Goal: Task Accomplishment & Management: Use online tool/utility

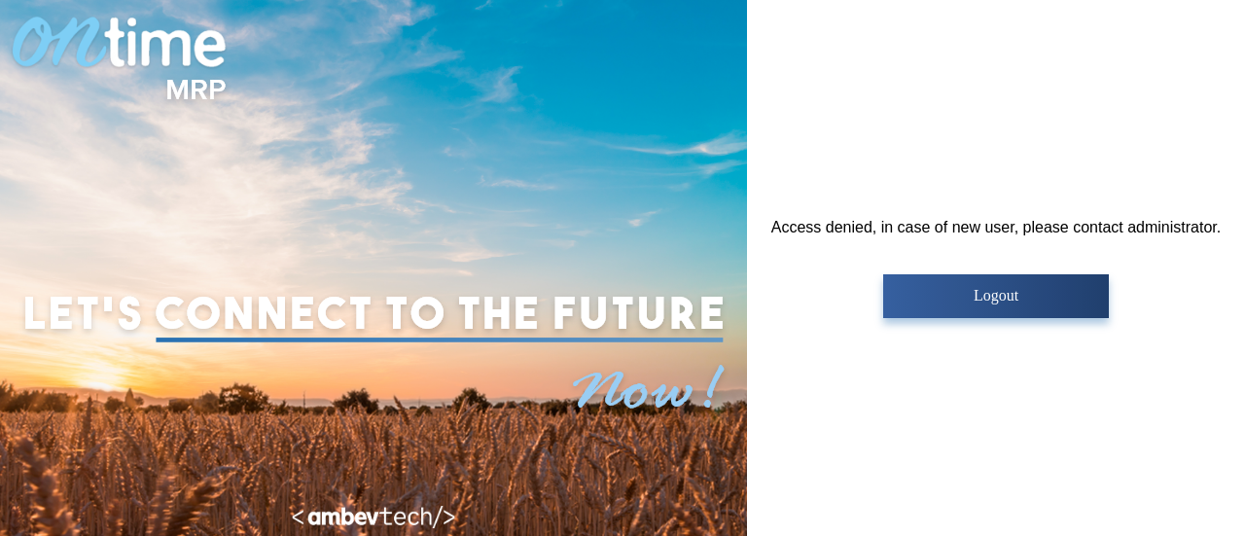
click at [980, 277] on button "Logout" at bounding box center [995, 296] width 225 height 44
click at [981, 296] on p "Logout" at bounding box center [995, 296] width 213 height 18
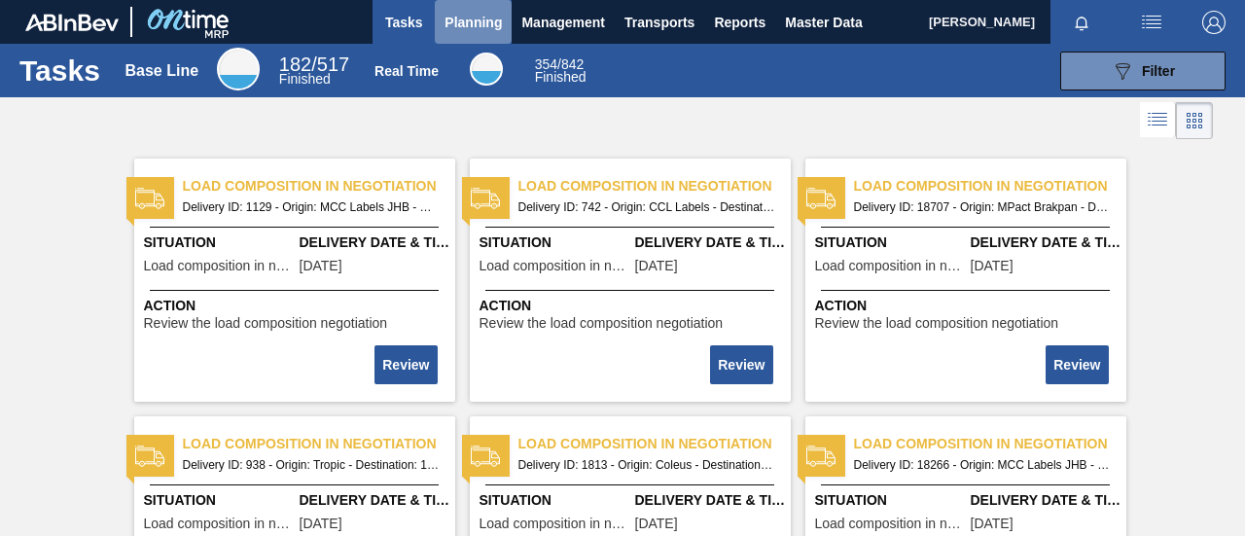
click at [487, 16] on span "Planning" at bounding box center [473, 22] width 57 height 23
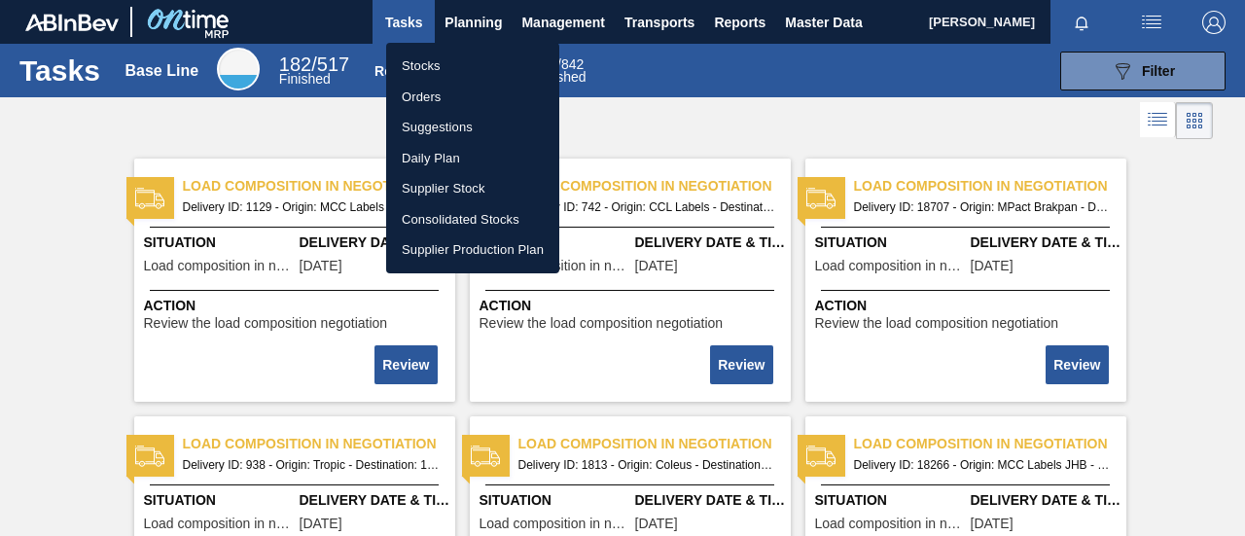
click at [453, 52] on li "Stocks" at bounding box center [472, 66] width 173 height 31
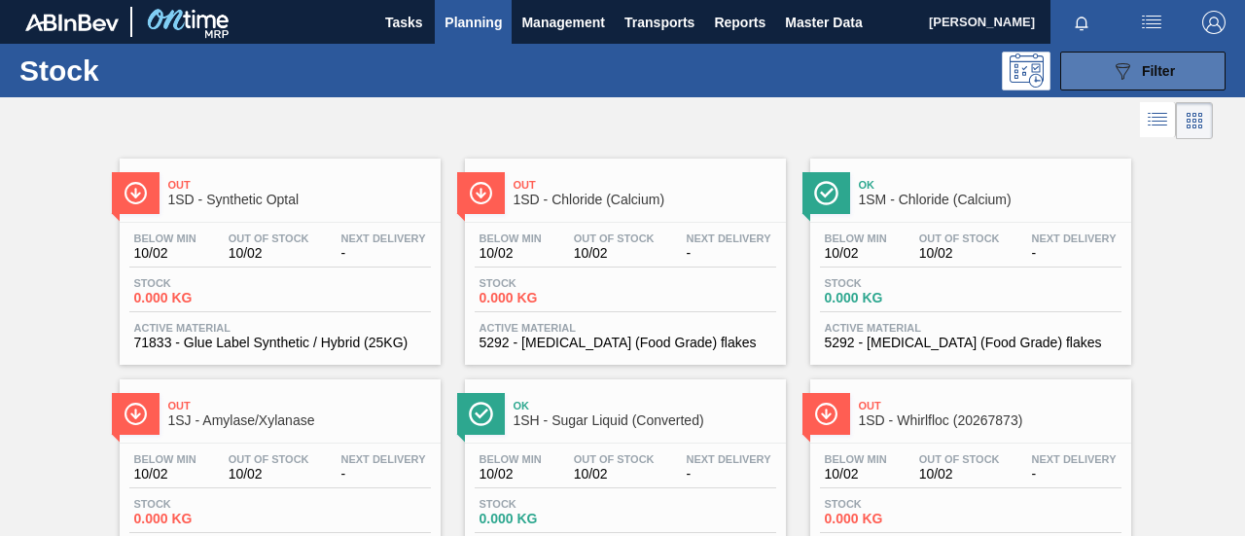
click at [1151, 76] on span "Filter" at bounding box center [1158, 71] width 33 height 16
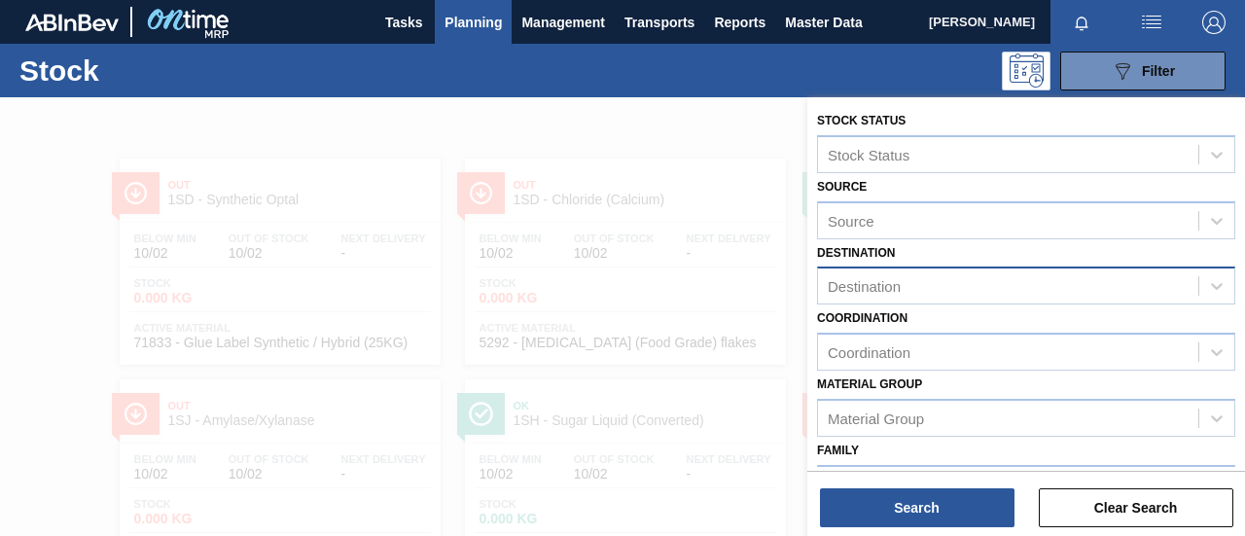
click at [878, 288] on div "Destination" at bounding box center [864, 286] width 73 height 17
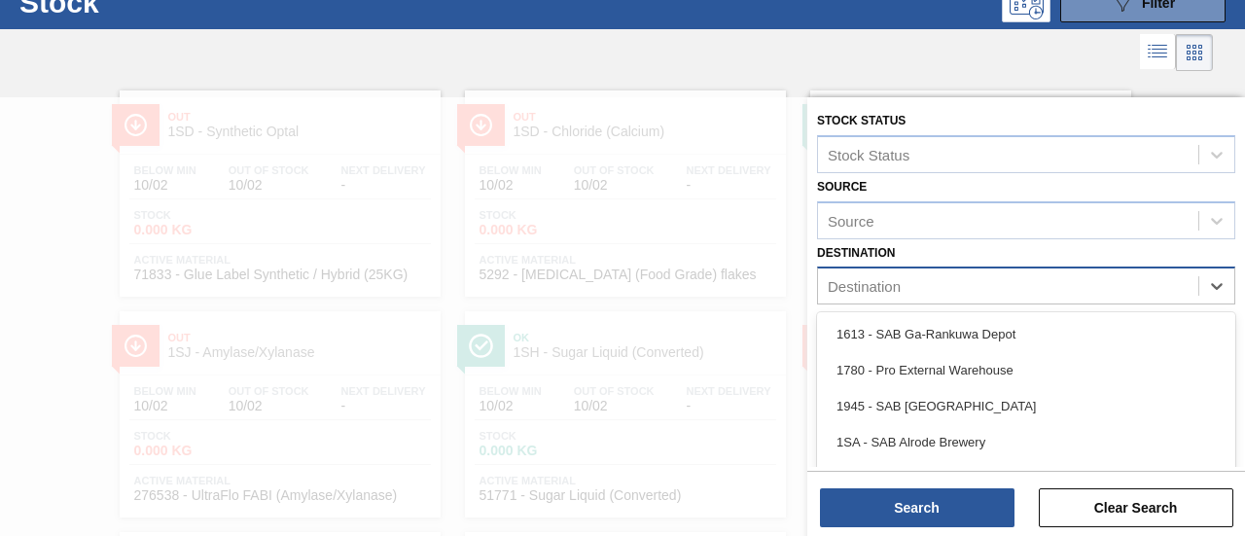
scroll to position [75, 0]
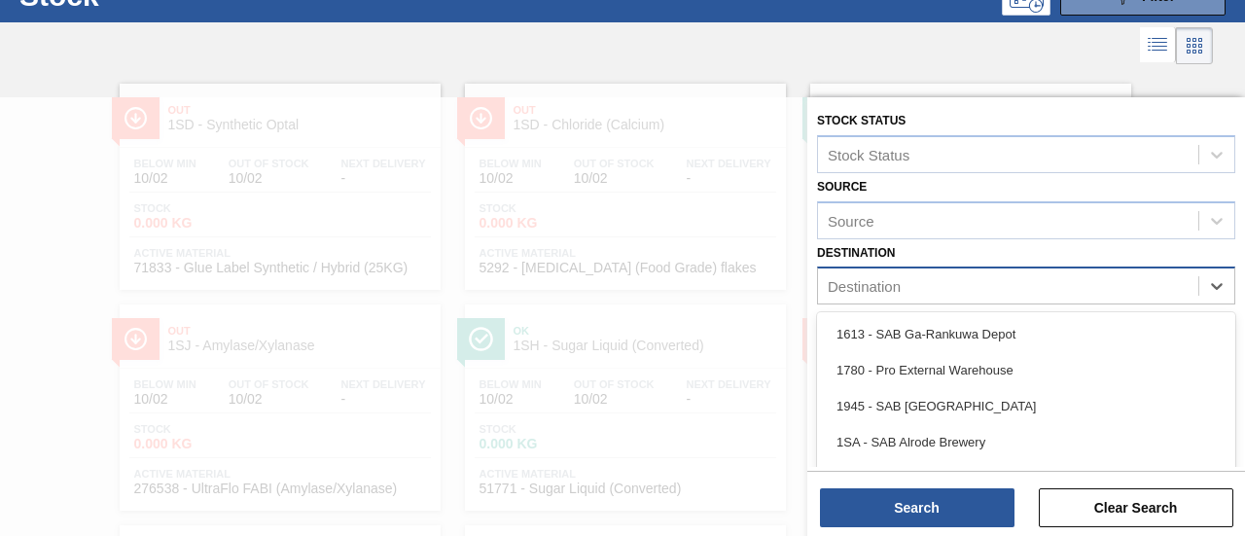
click at [882, 289] on div "Destination" at bounding box center [864, 286] width 73 height 17
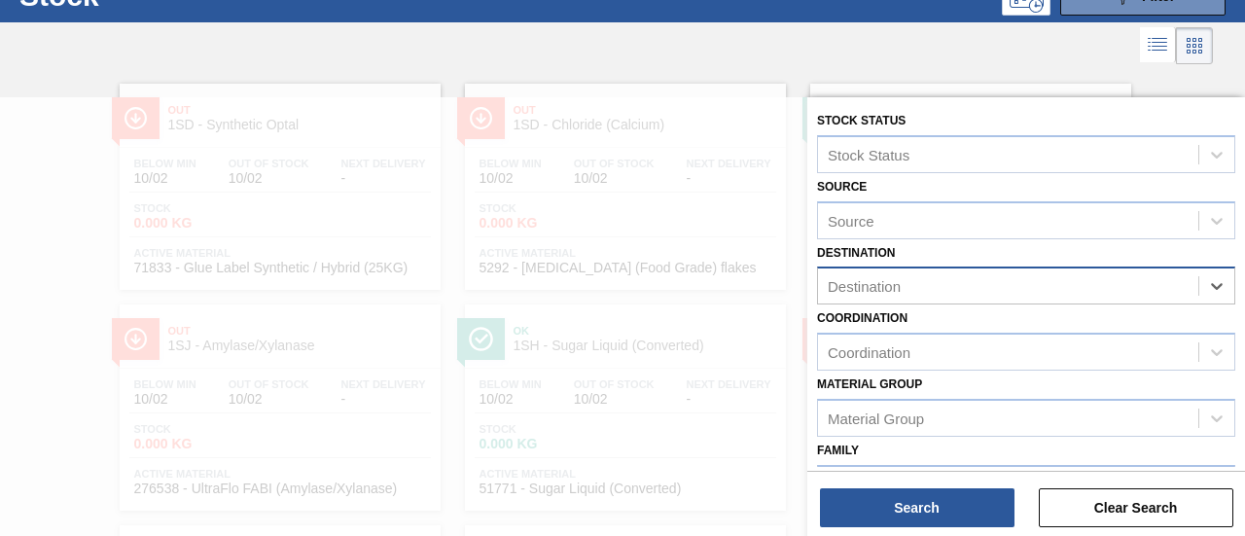
click at [882, 289] on div "Destination" at bounding box center [864, 286] width 73 height 17
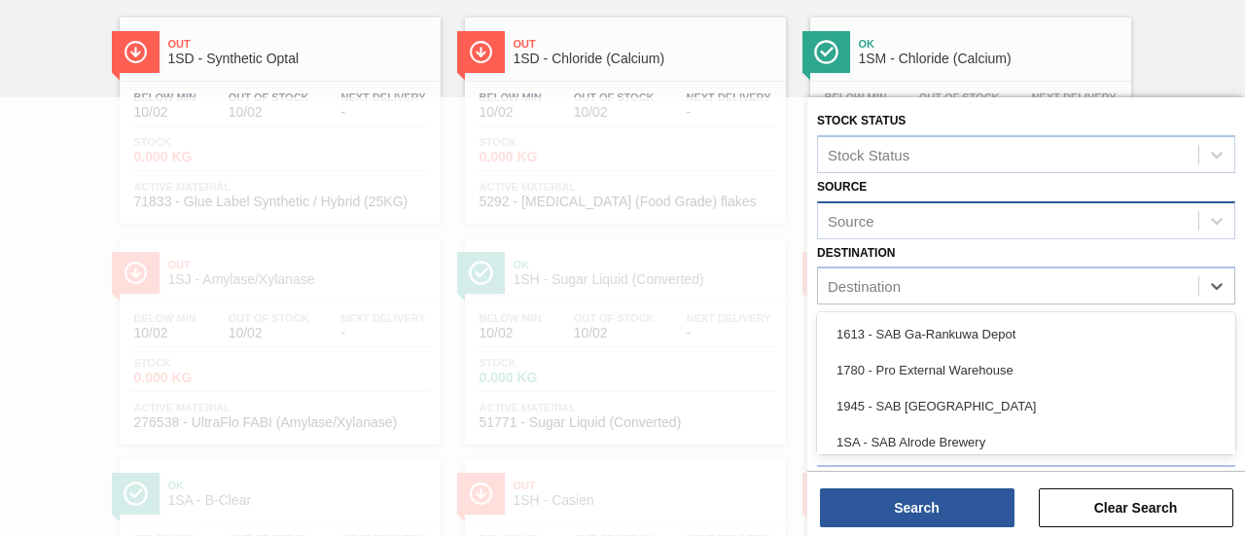
scroll to position [150, 0]
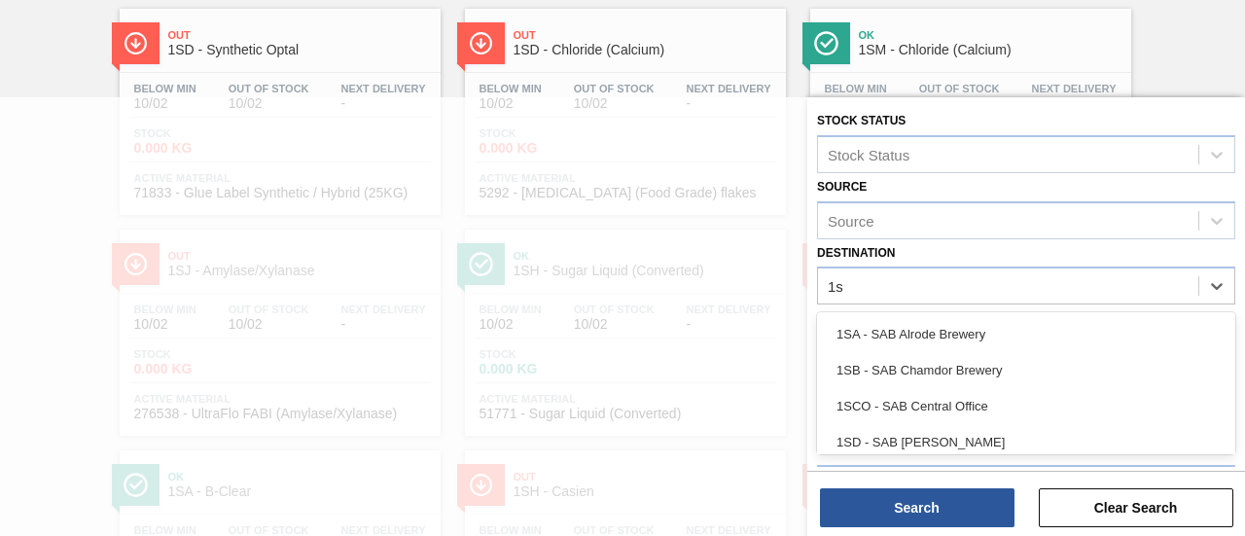
type input "1sm"
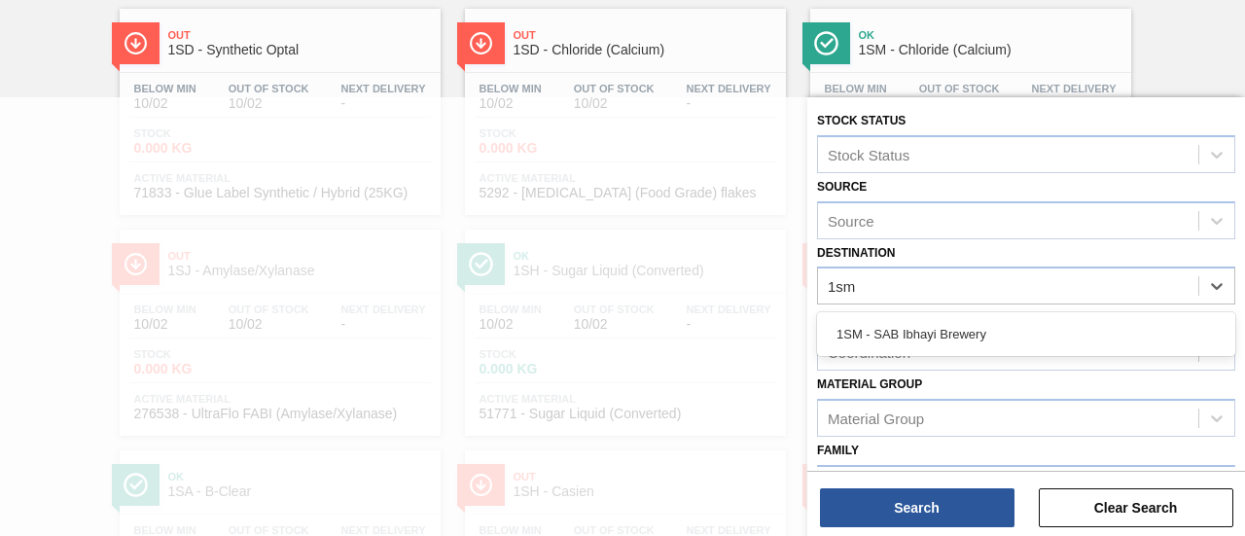
click at [996, 324] on div "1SM - SAB Ibhayi Brewery" at bounding box center [1026, 334] width 418 height 36
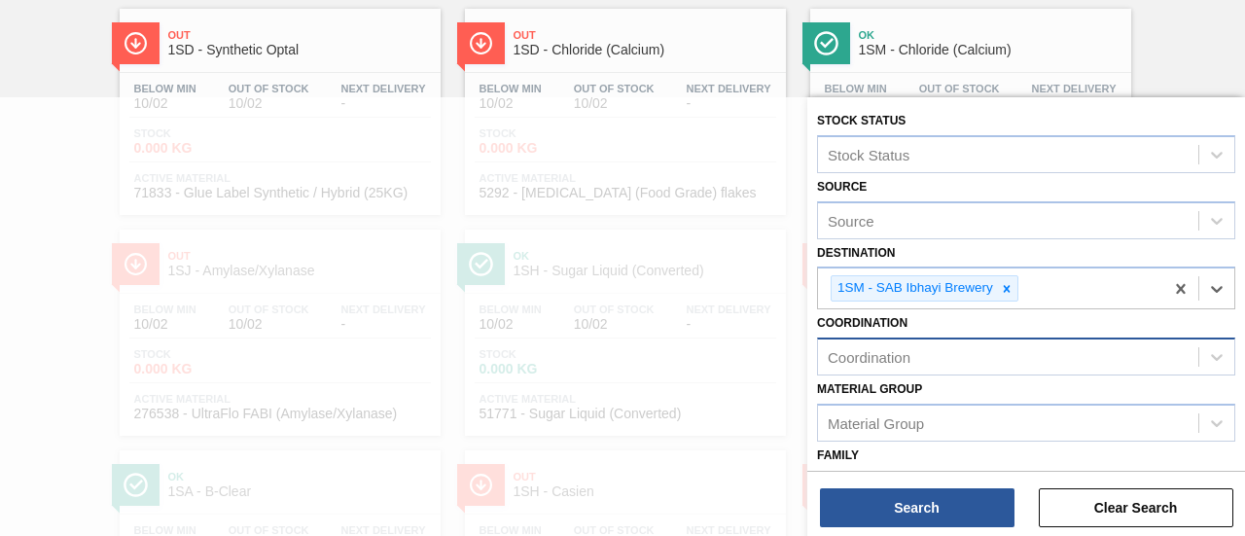
click at [955, 361] on div "Coordination" at bounding box center [1008, 357] width 380 height 28
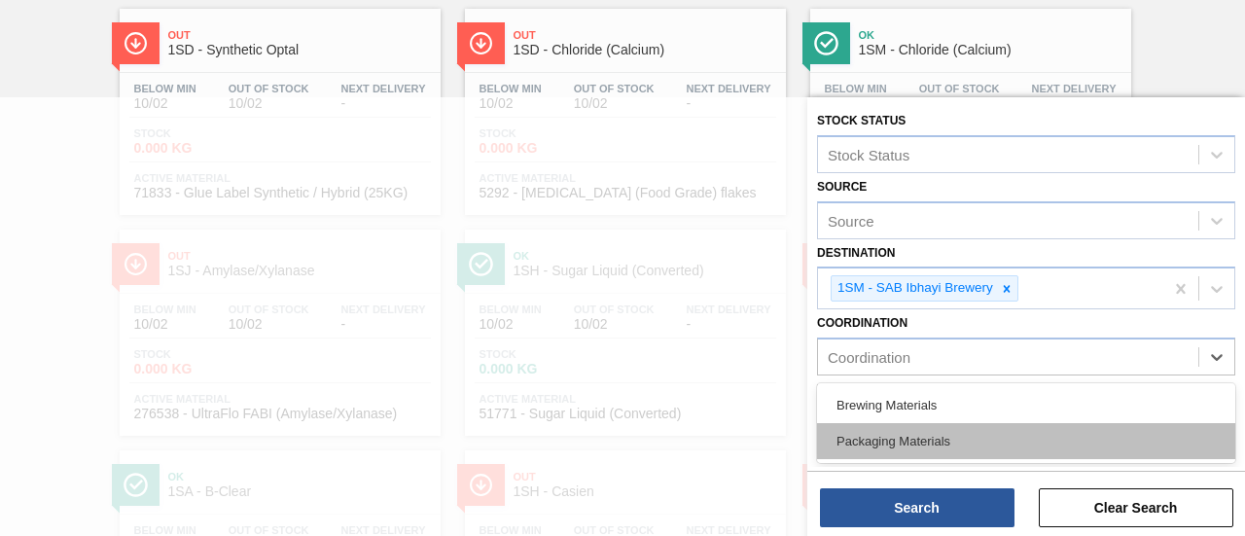
click at [914, 423] on div "Packaging Materials" at bounding box center [1026, 441] width 418 height 36
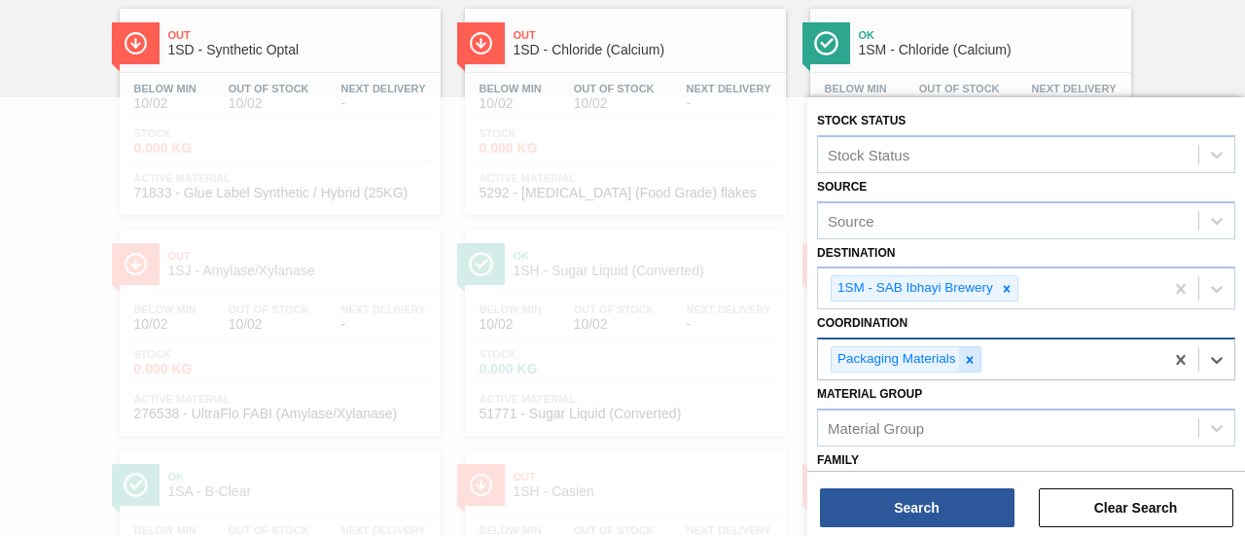
click at [967, 364] on icon at bounding box center [970, 360] width 14 height 14
click at [951, 363] on div "Coordination" at bounding box center [1008, 357] width 380 height 28
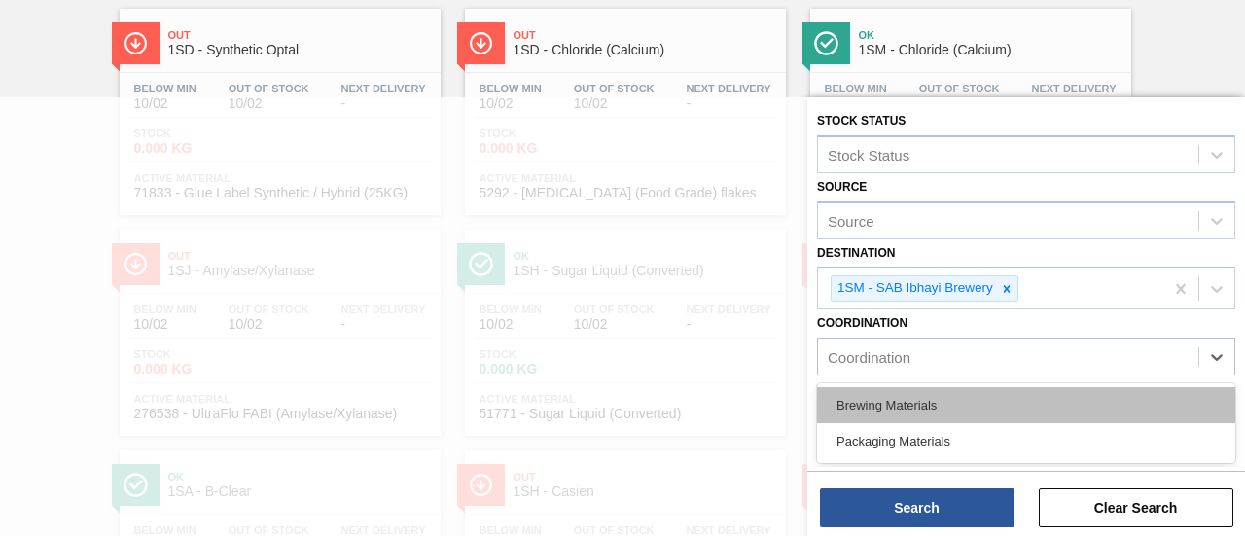
click at [925, 396] on div "Brewing Materials" at bounding box center [1026, 405] width 418 height 36
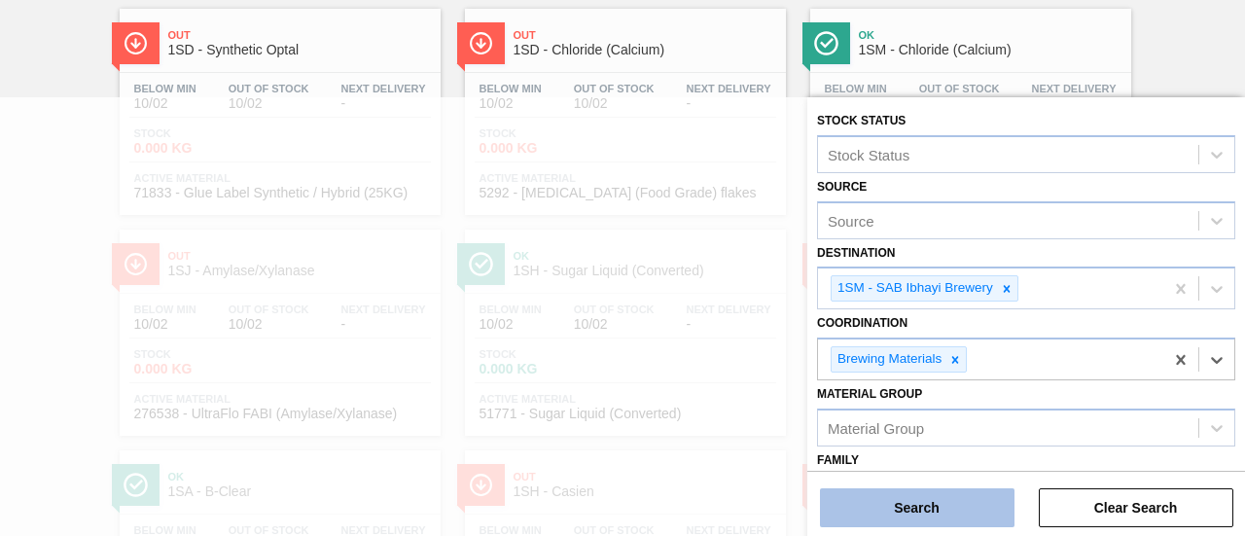
click at [913, 508] on button "Search" at bounding box center [917, 507] width 195 height 39
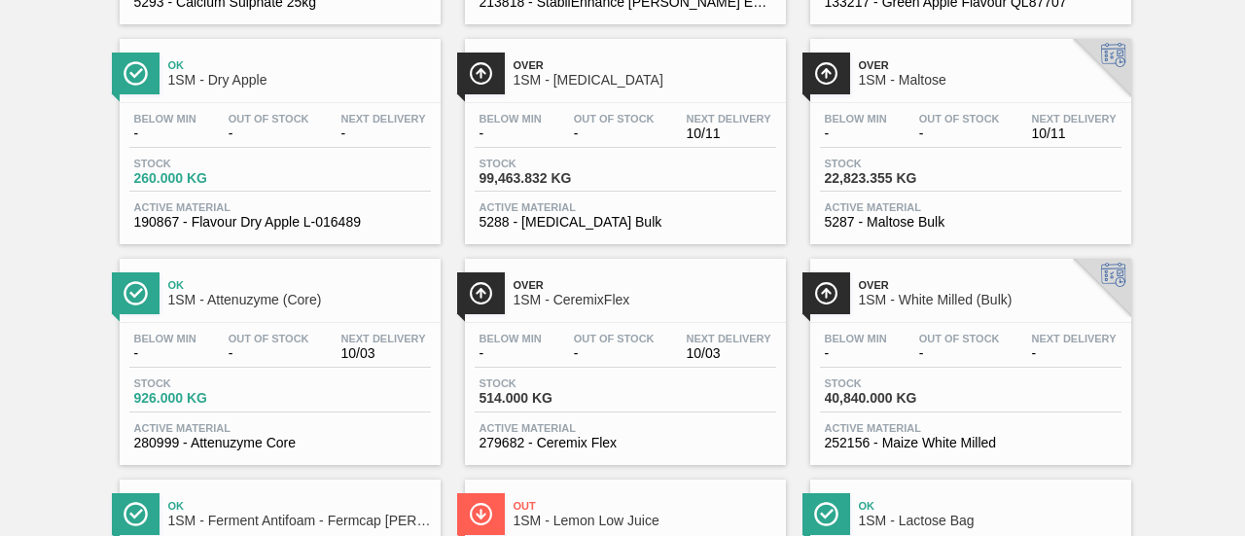
scroll to position [1265, 0]
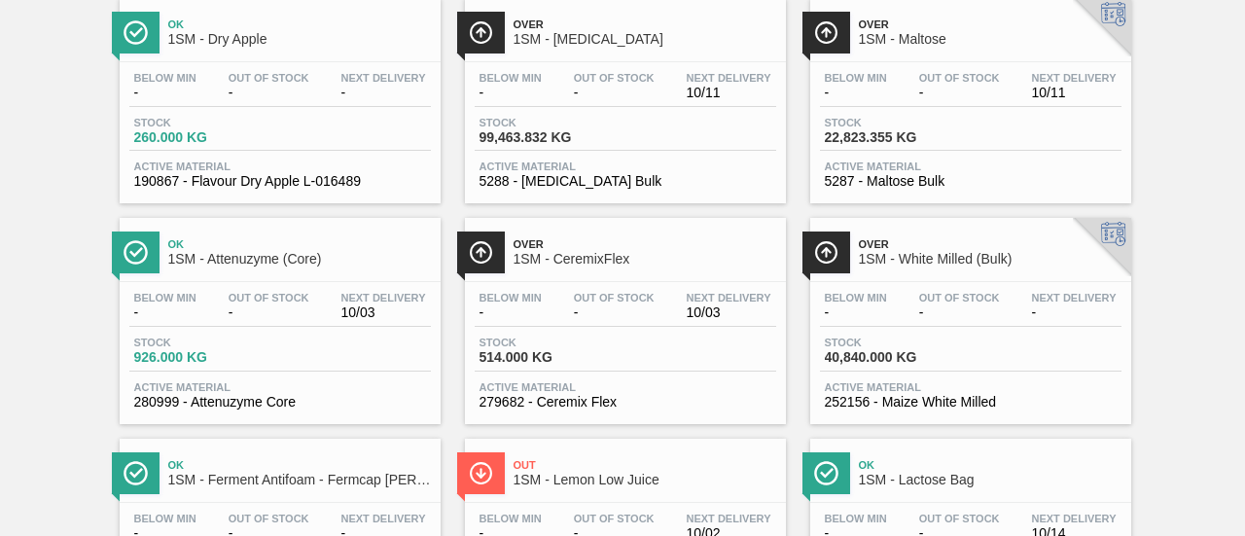
click at [880, 348] on span "Stock" at bounding box center [893, 343] width 136 height 12
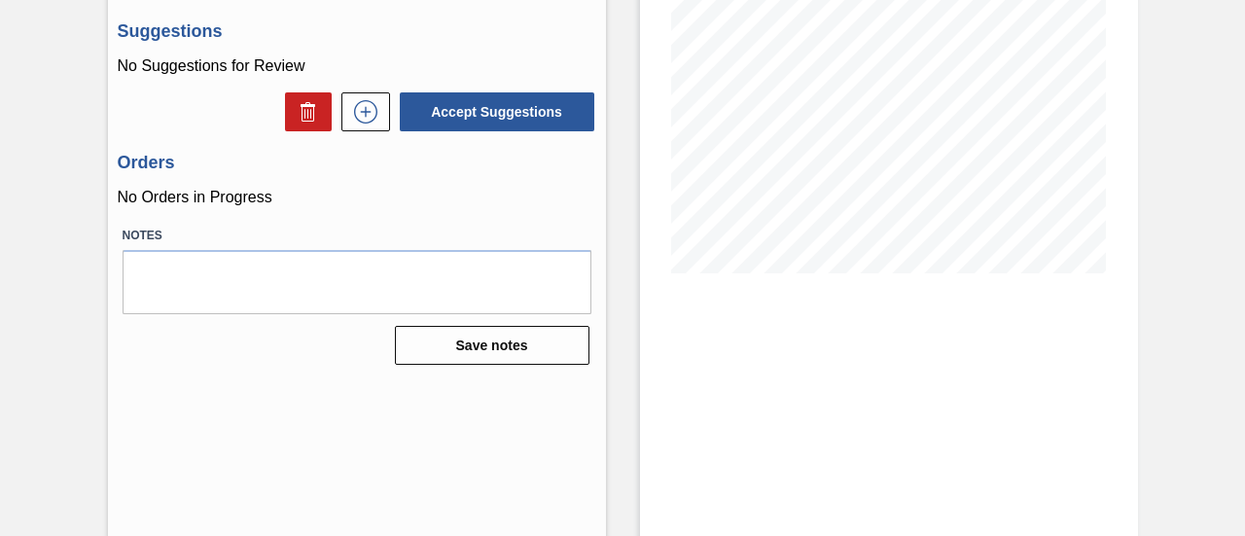
scroll to position [300, 0]
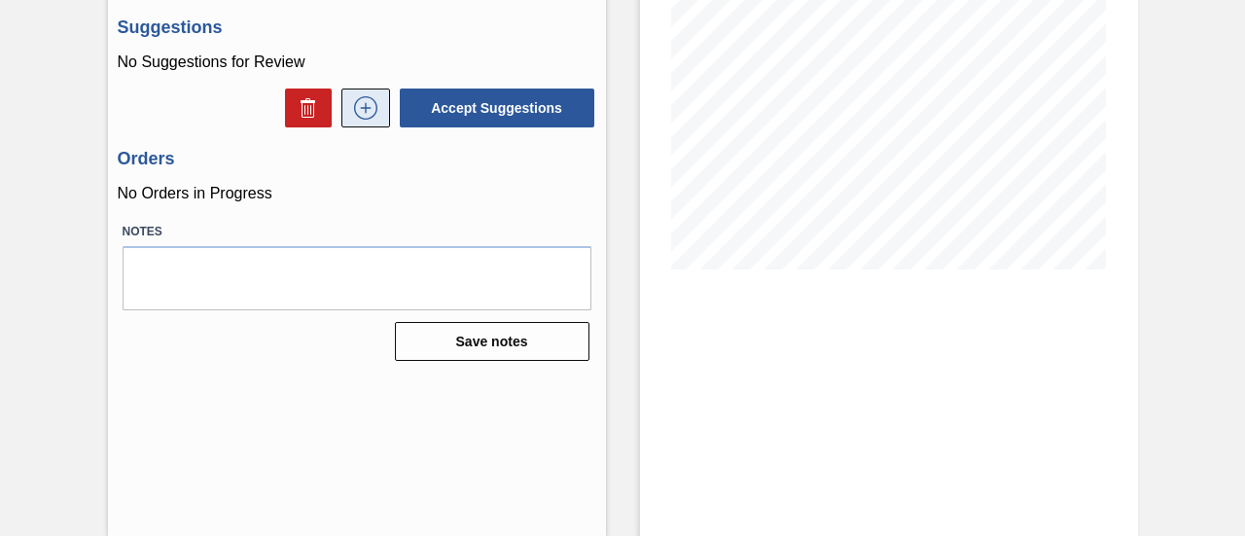
click at [370, 106] on icon at bounding box center [365, 107] width 31 height 23
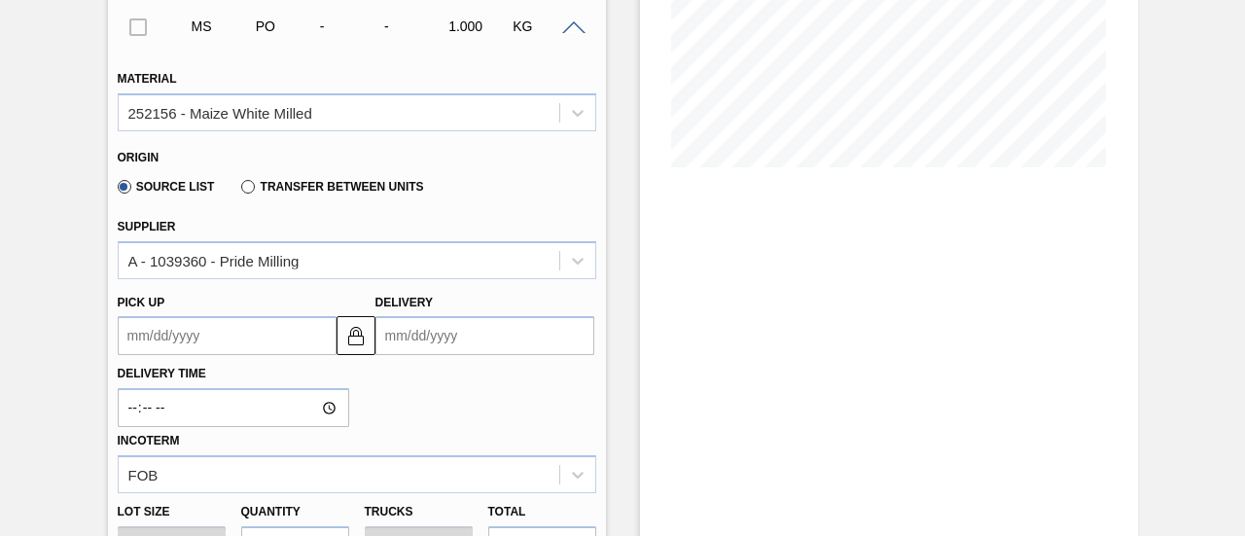
scroll to position [494, 0]
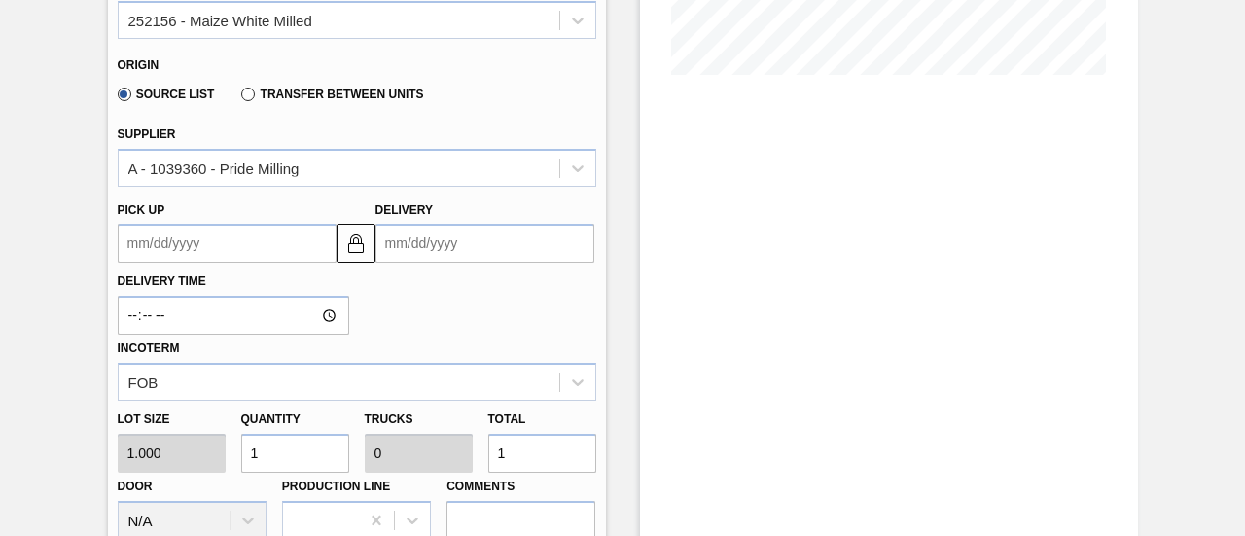
click at [470, 243] on input "Delivery" at bounding box center [484, 243] width 219 height 39
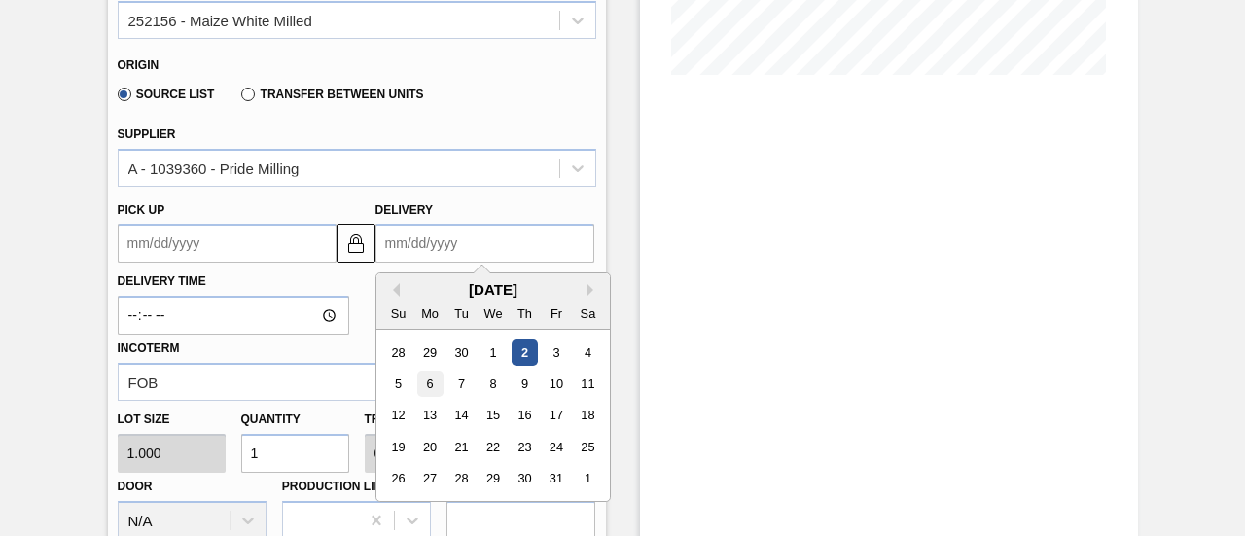
click at [434, 389] on div "6" at bounding box center [429, 384] width 26 height 26
type up3256141712 "[DATE]"
type input "[DATE]"
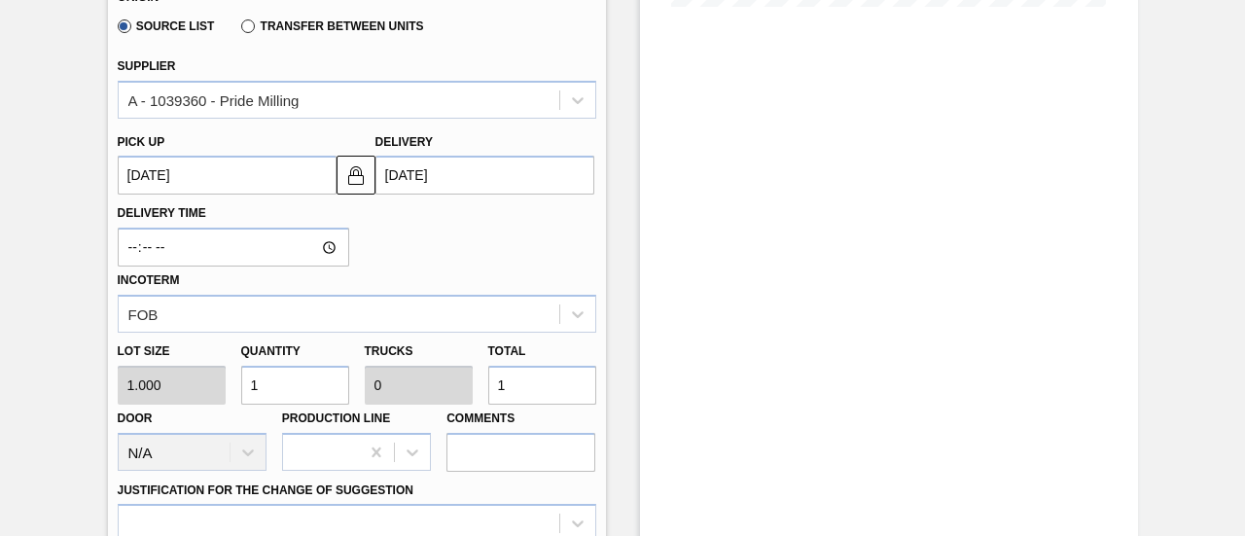
scroll to position [591, 0]
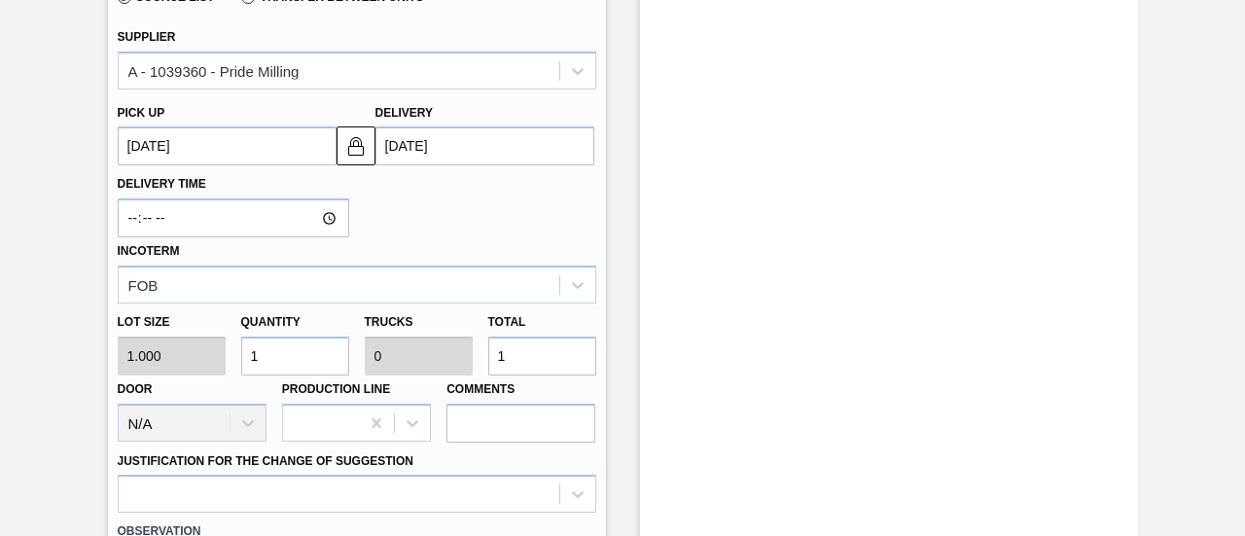
drag, startPoint x: 533, startPoint y: 355, endPoint x: 473, endPoint y: 351, distance: 60.4
click at [473, 351] on div "Lot size 1.000 Quantity 1 Trucks 0 Total 1 Door N/A Production Line Comments" at bounding box center [357, 372] width 494 height 139
type input "9"
type input "90"
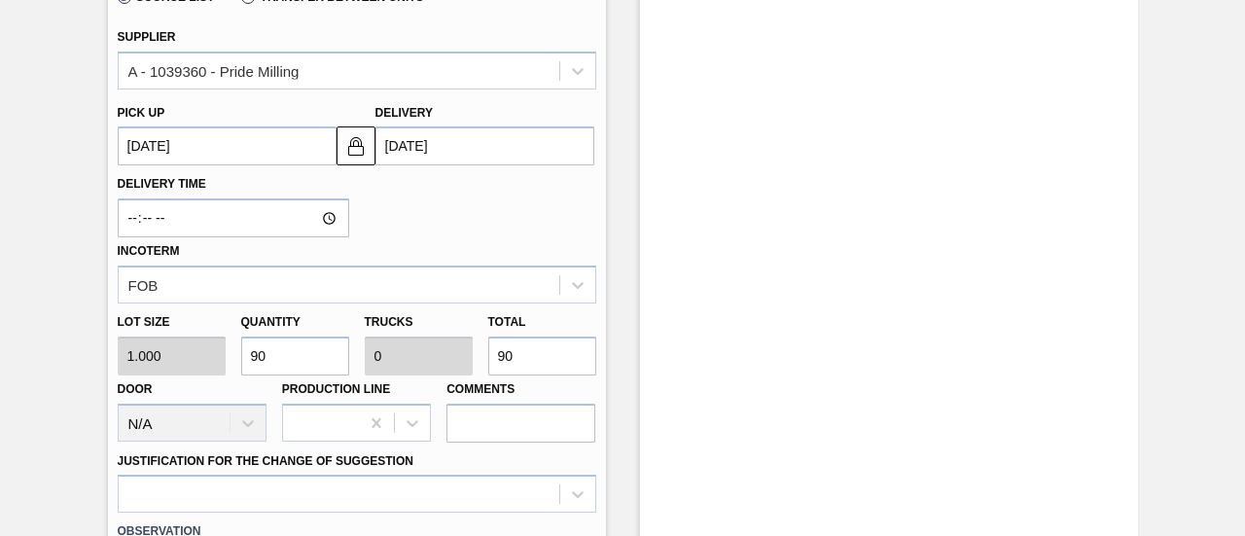
type input "0.001"
type input "90,000"
type input "0.726"
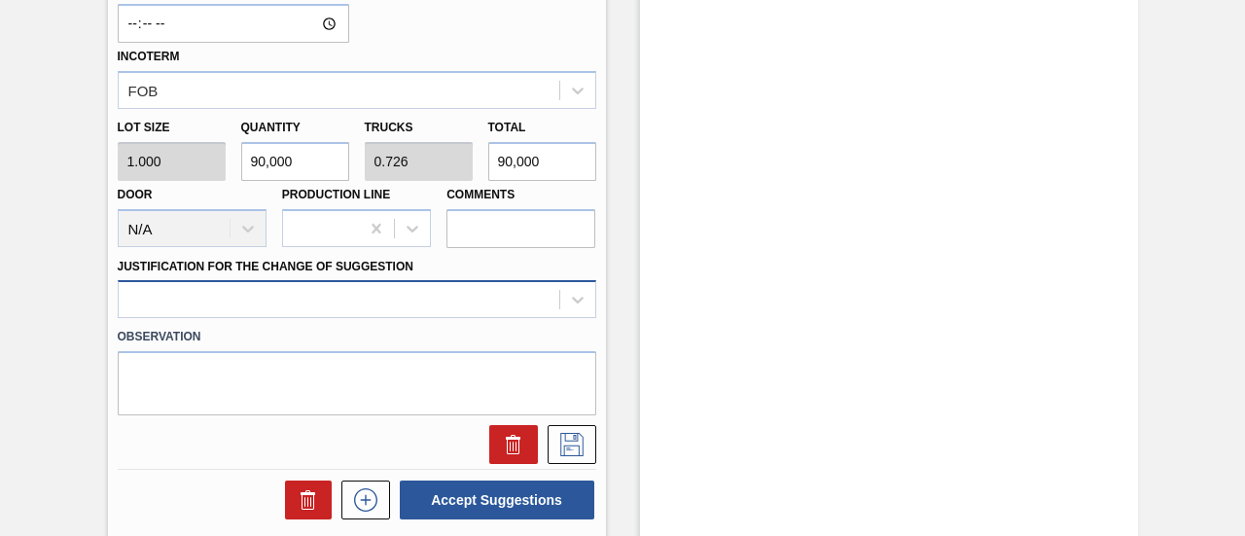
click at [506, 317] on div at bounding box center [357, 299] width 479 height 38
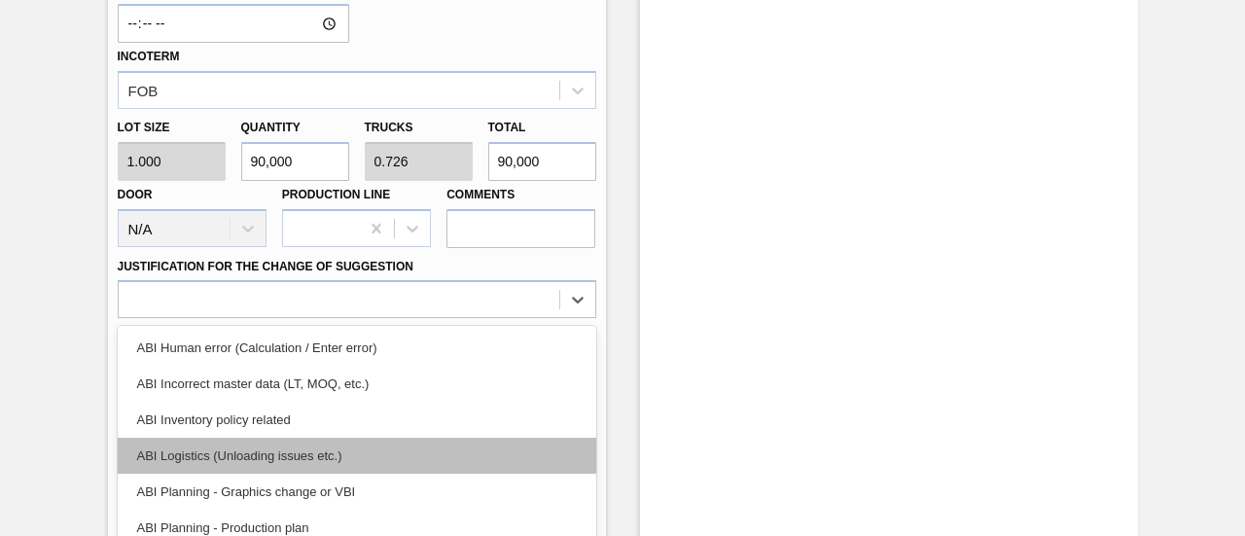
scroll to position [877, 0]
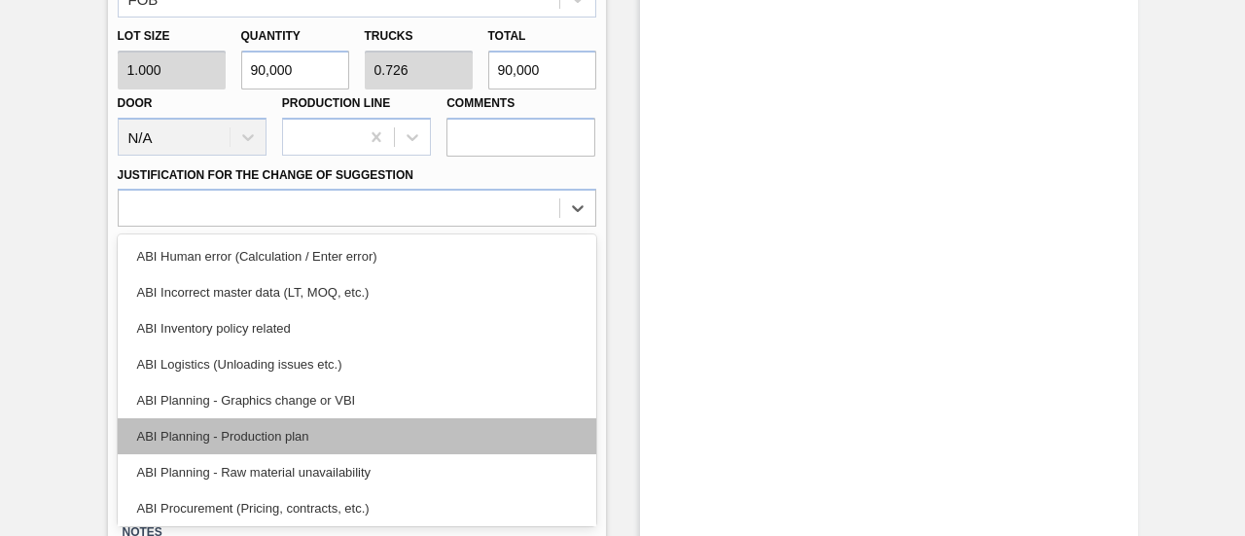
click at [362, 448] on div "ABI Planning - Production plan" at bounding box center [357, 436] width 479 height 36
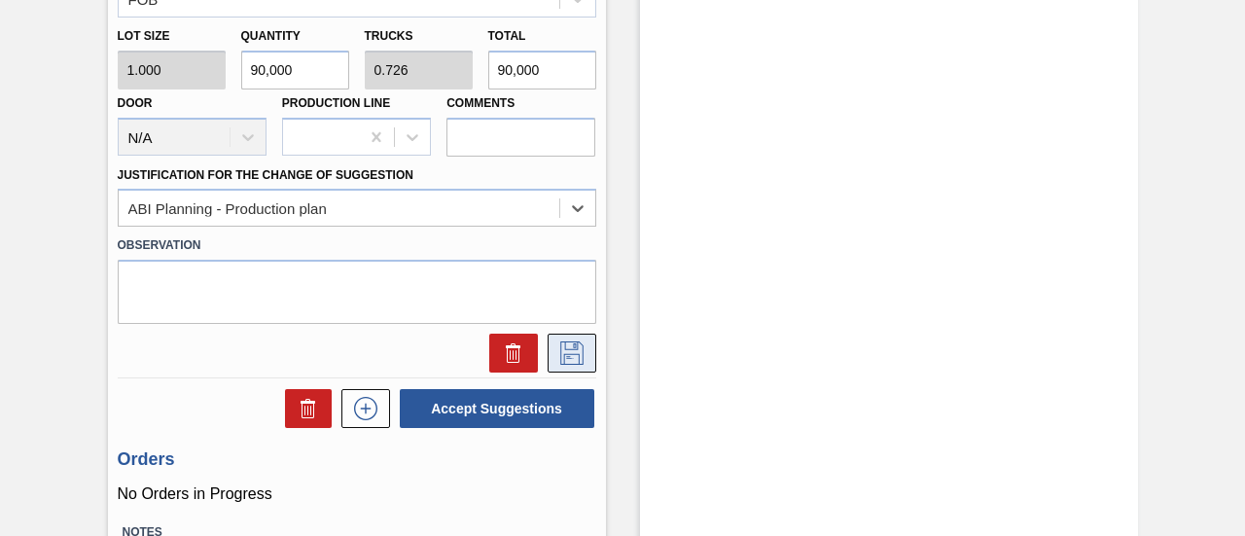
click at [582, 351] on icon at bounding box center [571, 352] width 31 height 23
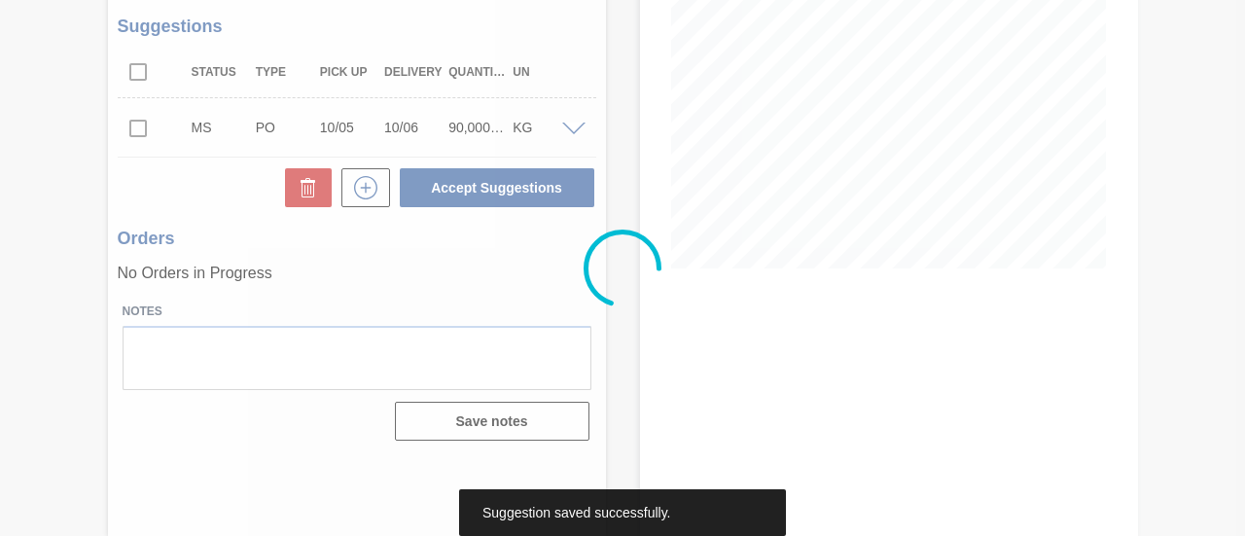
scroll to position [300, 0]
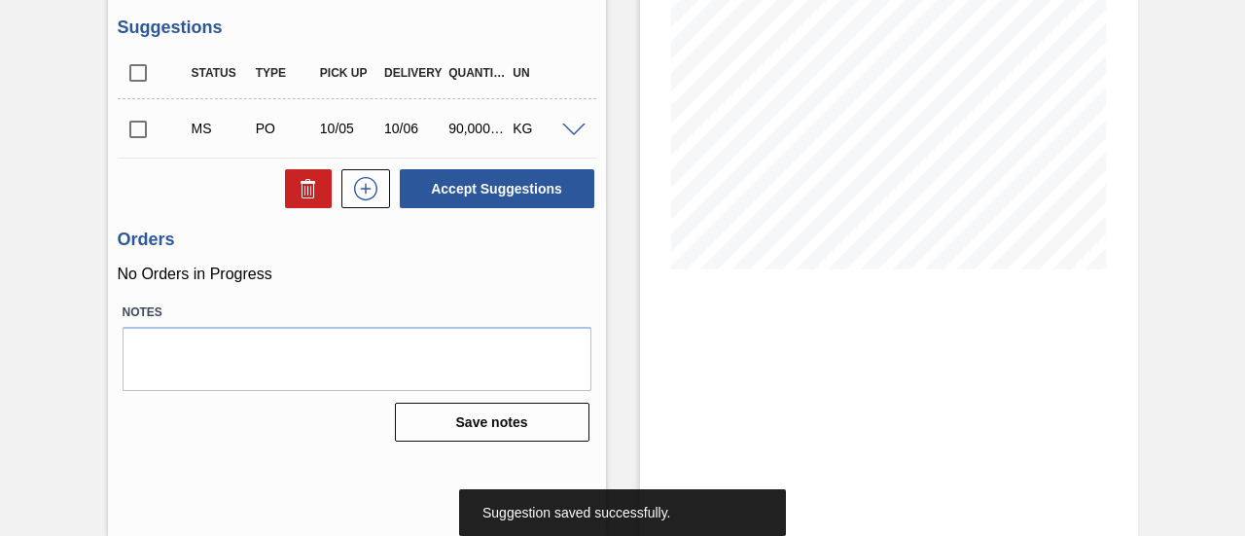
click at [131, 139] on input "checkbox" at bounding box center [138, 129] width 41 height 41
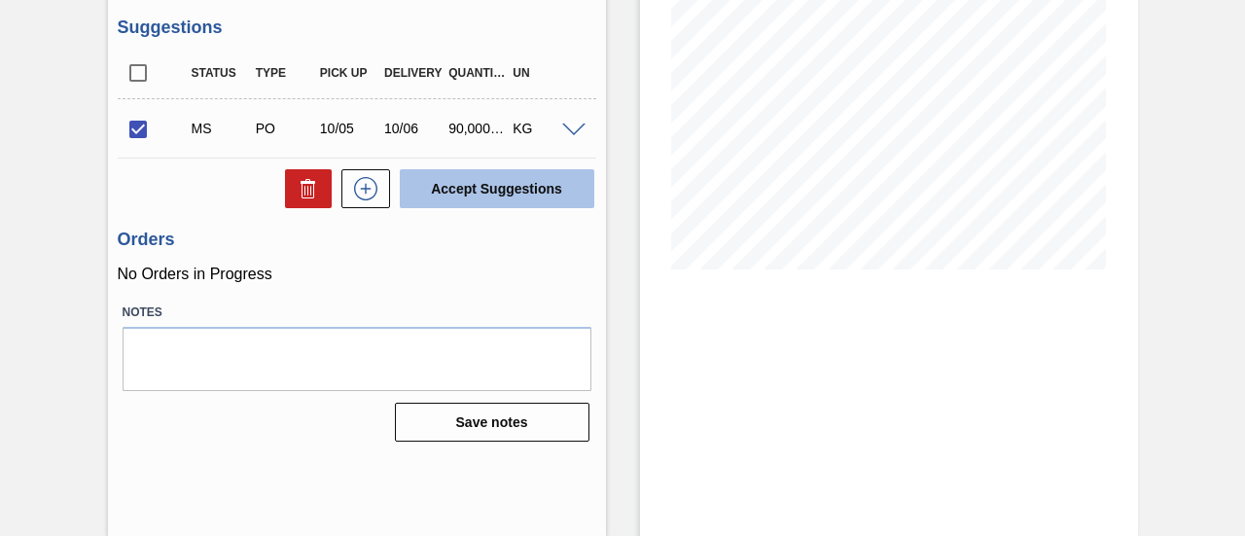
click at [554, 184] on button "Accept Suggestions" at bounding box center [497, 188] width 195 height 39
checkbox input "false"
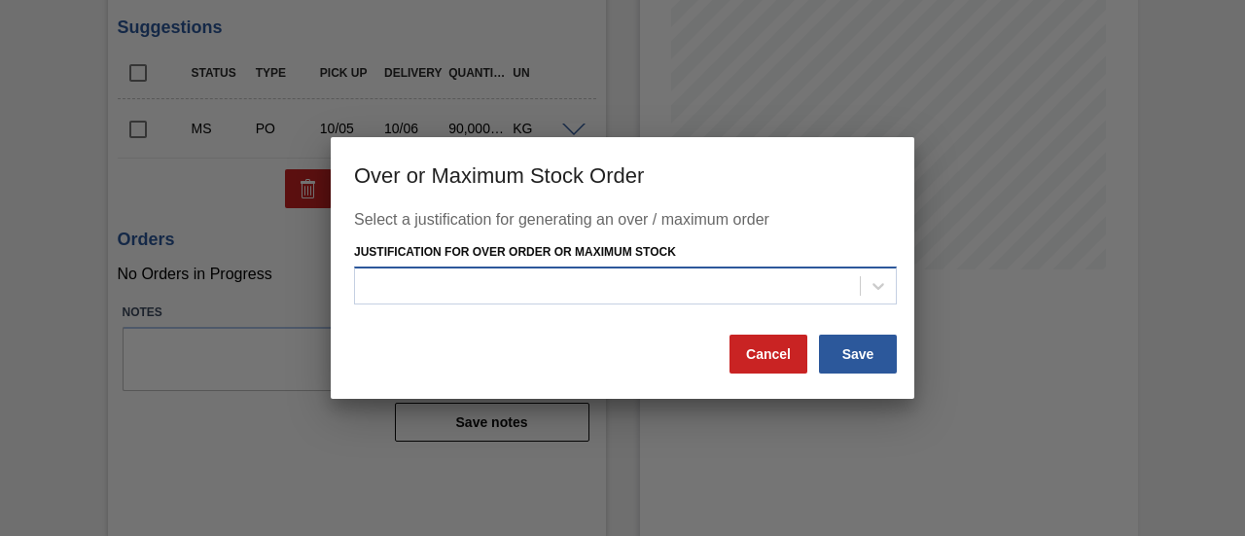
click at [574, 299] on div at bounding box center [607, 285] width 505 height 28
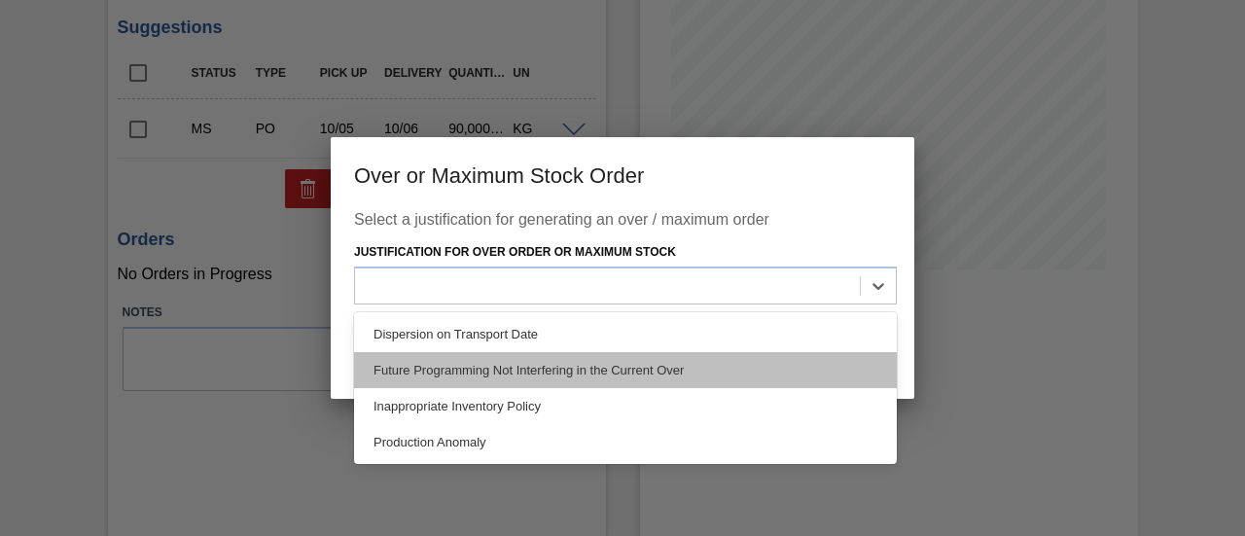
click at [553, 365] on div "Future Programming Not Interfering in the Current Over" at bounding box center [625, 370] width 543 height 36
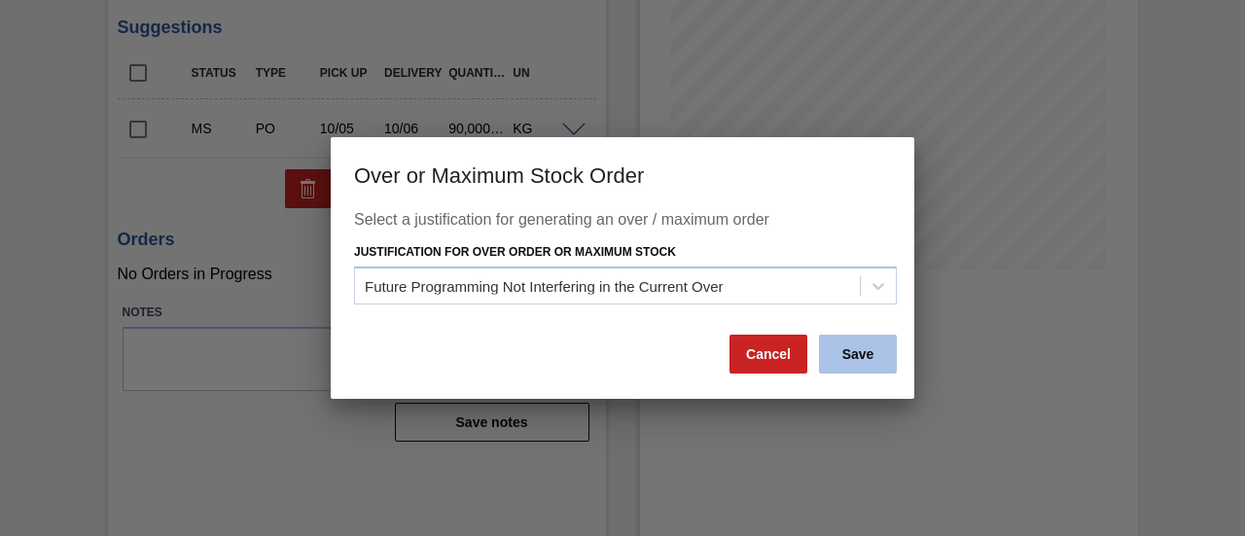
click at [885, 347] on button "Save" at bounding box center [858, 354] width 78 height 39
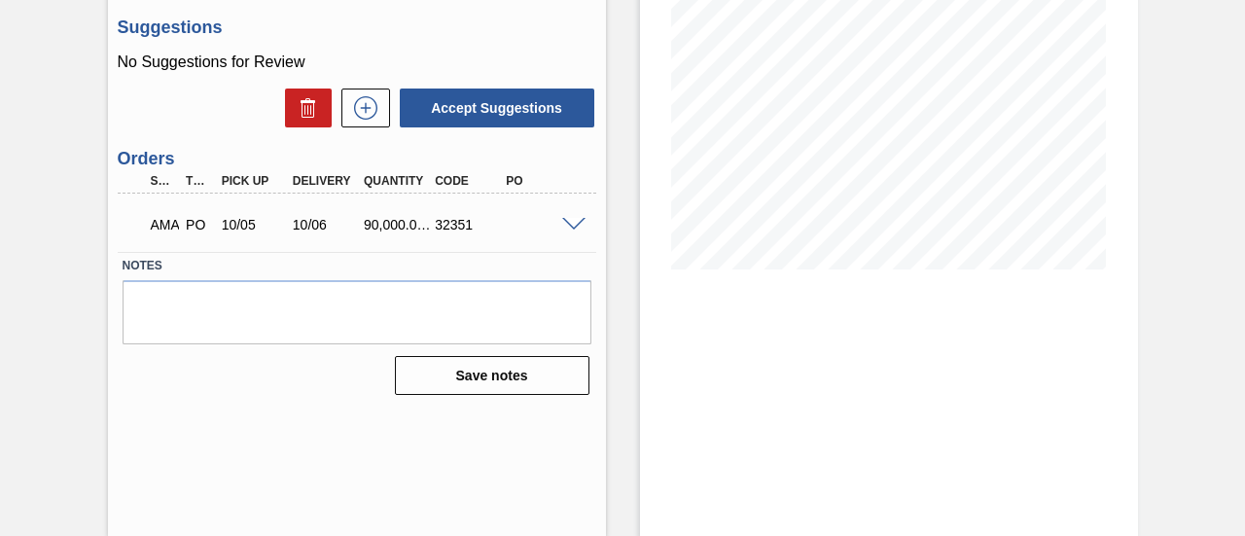
click at [570, 234] on div "AMA PO 10/05 10/06 90,000.000 32351" at bounding box center [357, 222] width 479 height 49
click at [570, 225] on span at bounding box center [573, 225] width 23 height 15
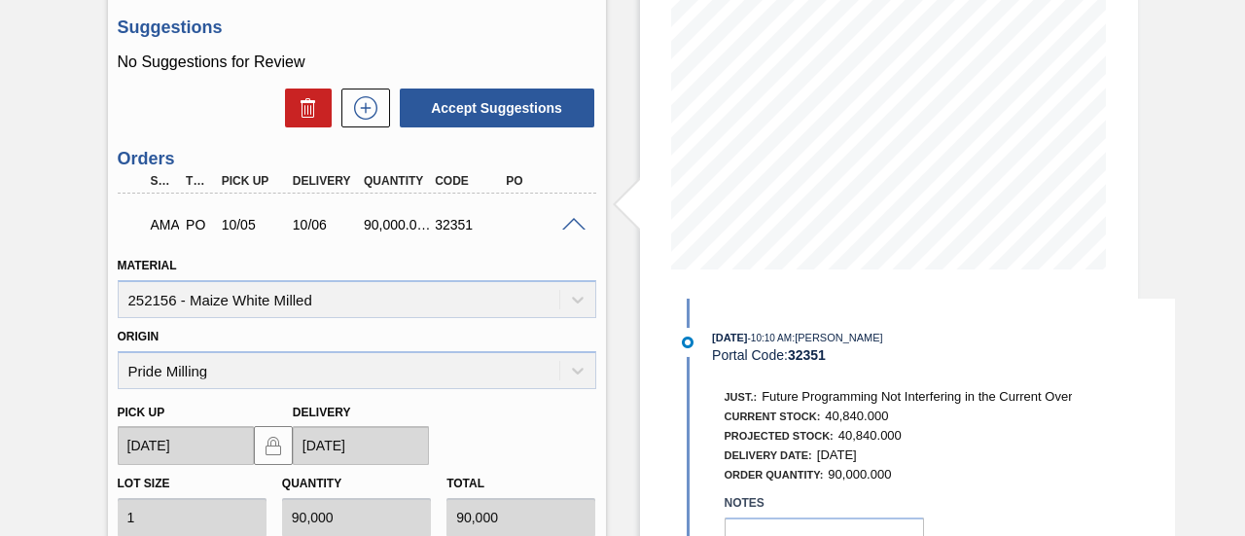
scroll to position [397, 0]
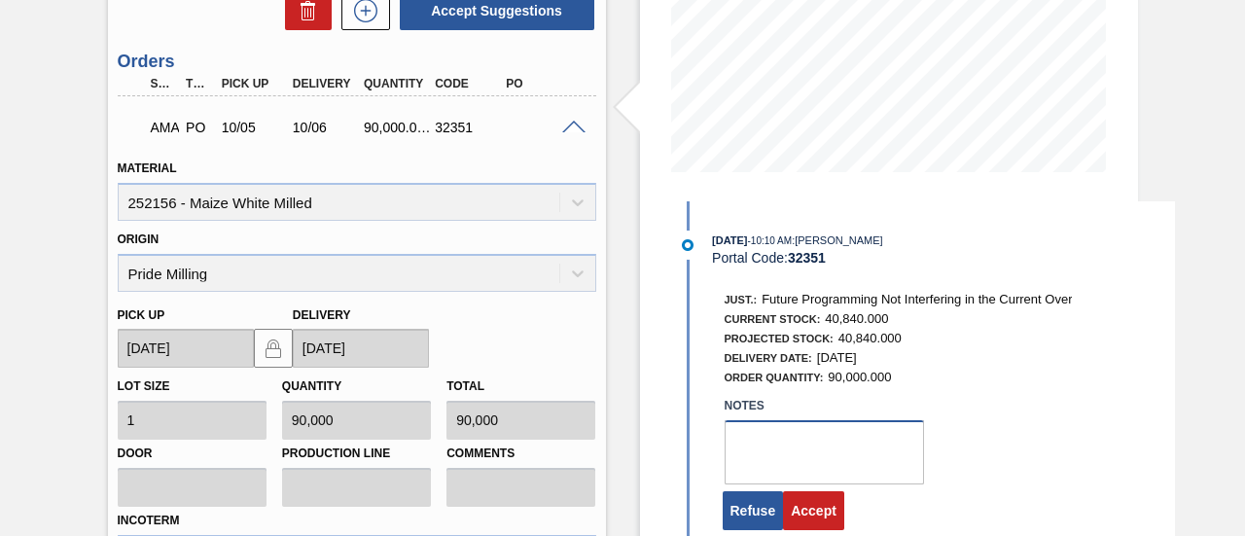
click at [811, 468] on textarea at bounding box center [824, 452] width 199 height 64
type textarea "."
click at [824, 509] on button "Accept" at bounding box center [813, 510] width 61 height 39
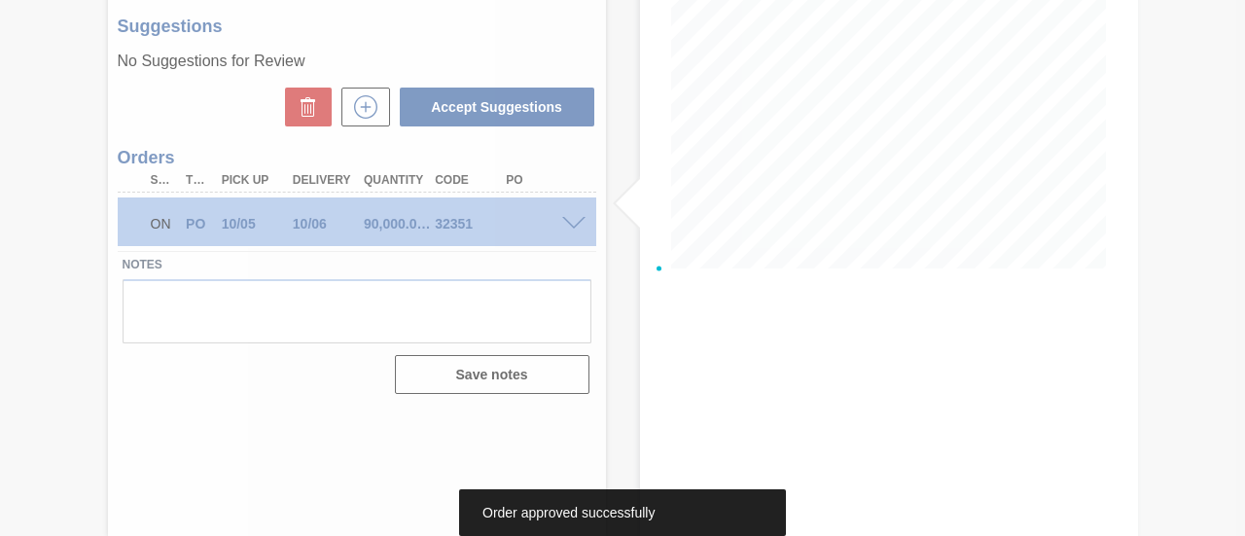
scroll to position [300, 0]
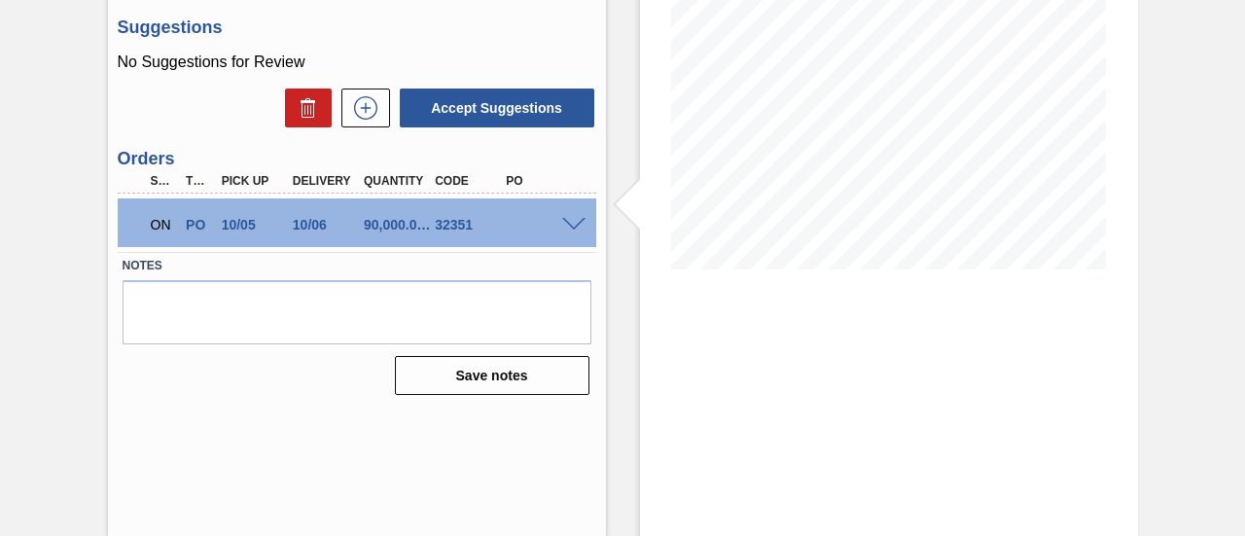
click at [580, 224] on span at bounding box center [573, 225] width 23 height 15
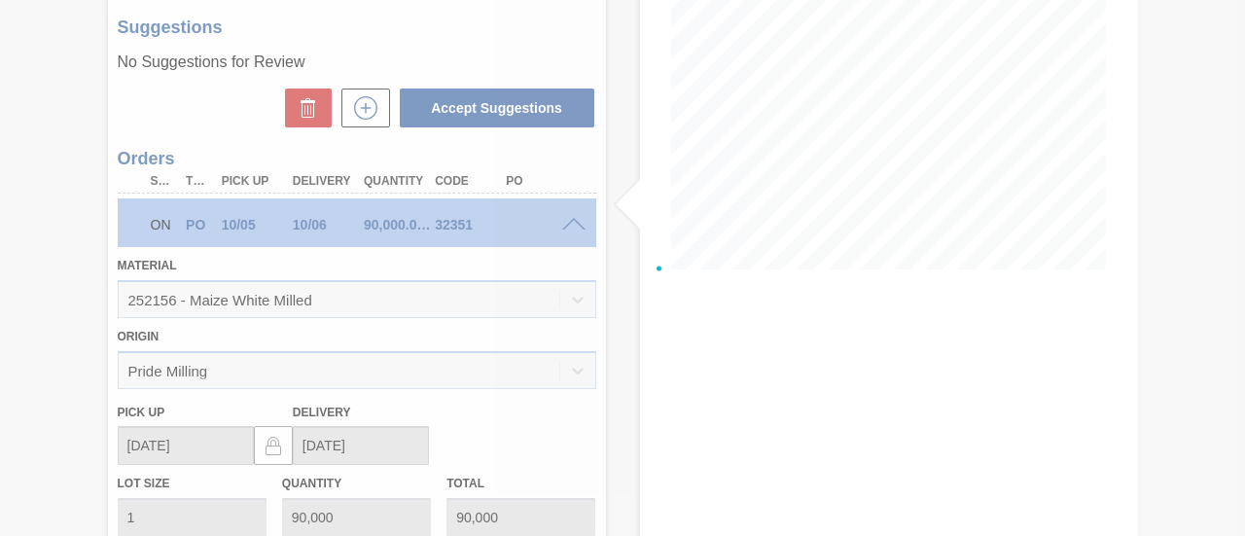
scroll to position [397, 0]
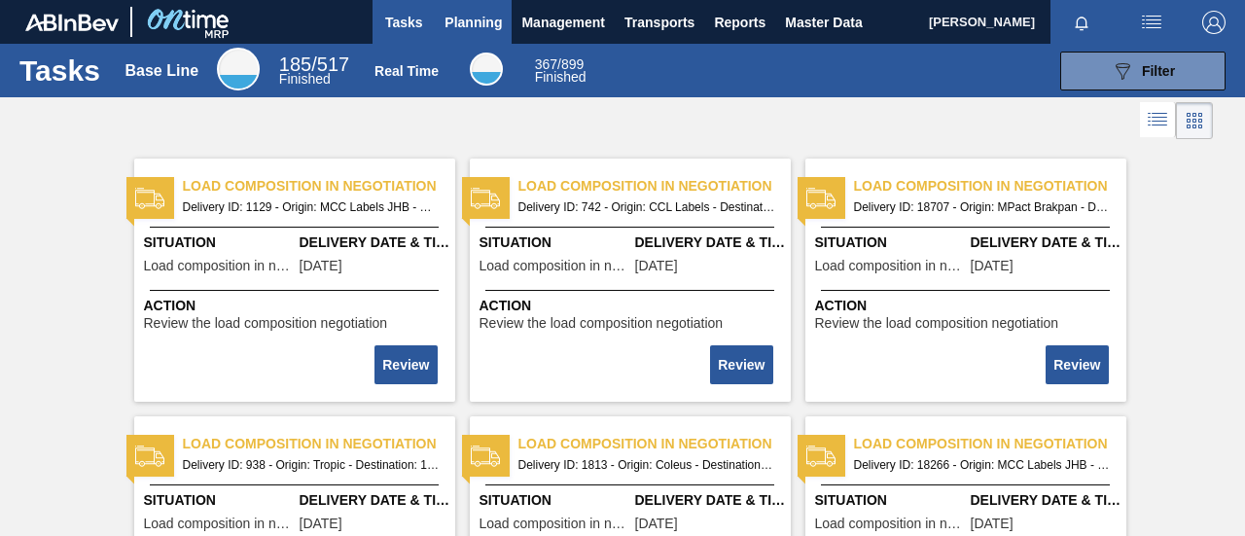
click at [498, 21] on span "Planning" at bounding box center [473, 22] width 57 height 23
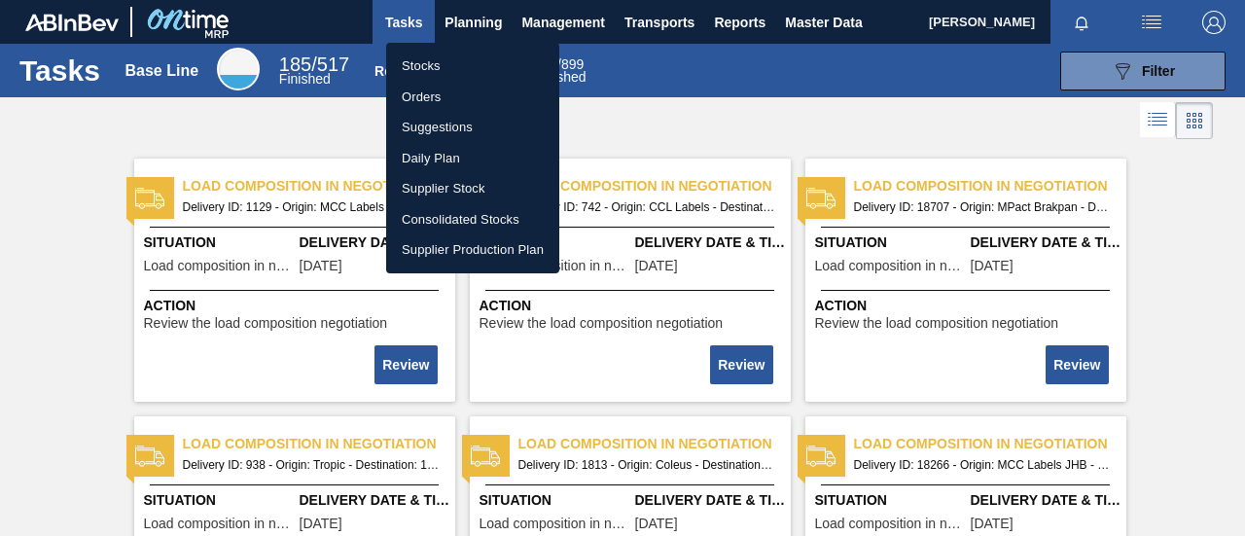
click at [457, 91] on li "Orders" at bounding box center [472, 97] width 173 height 31
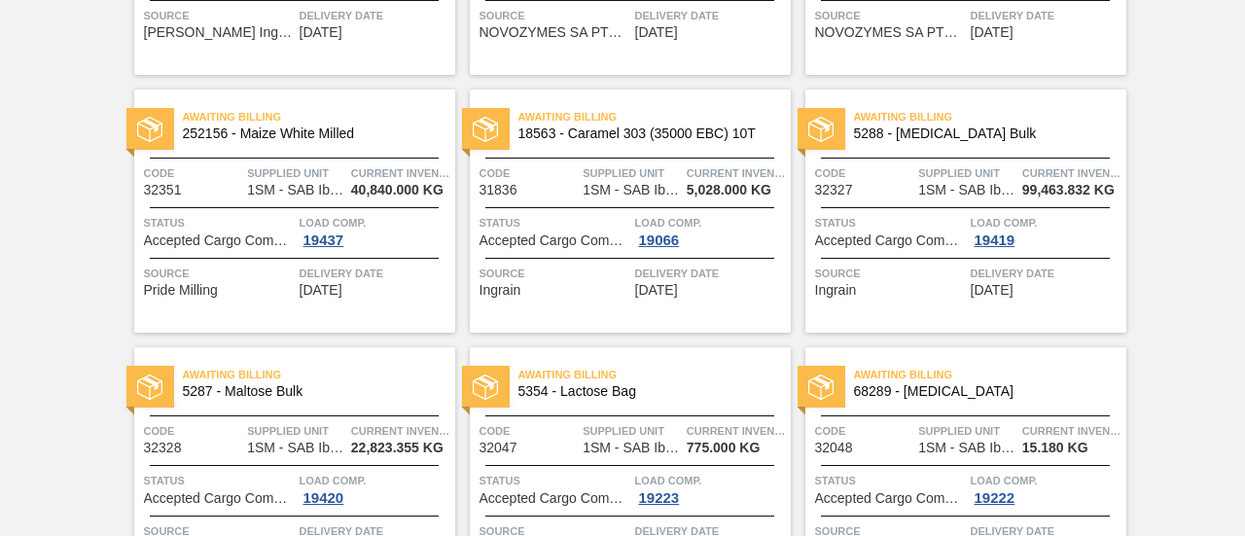
scroll to position [837, 0]
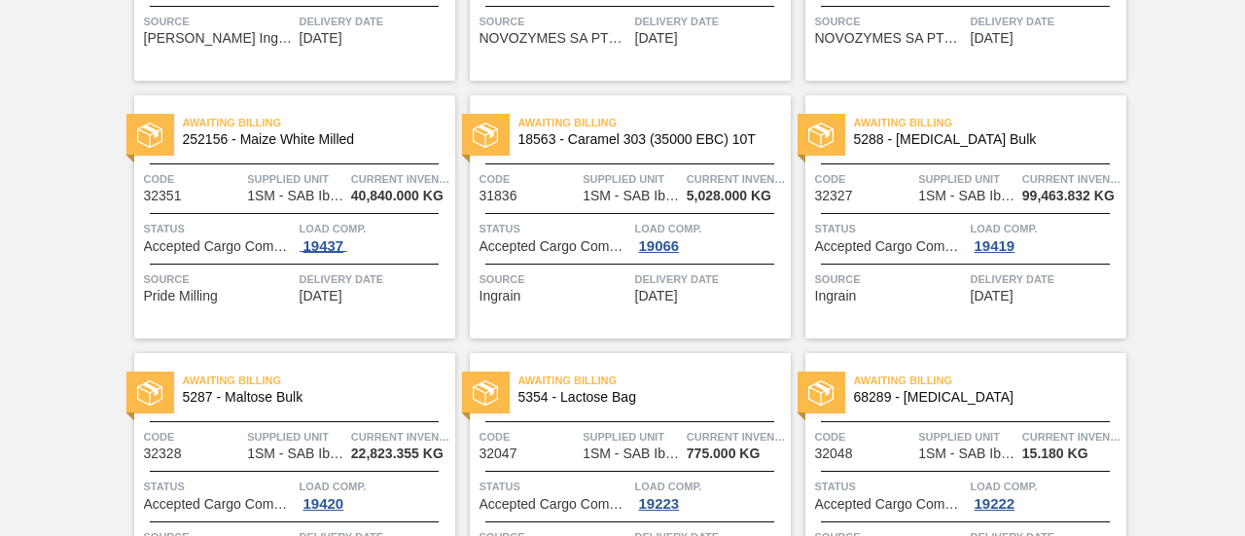
click at [323, 244] on div "19437" at bounding box center [324, 246] width 49 height 16
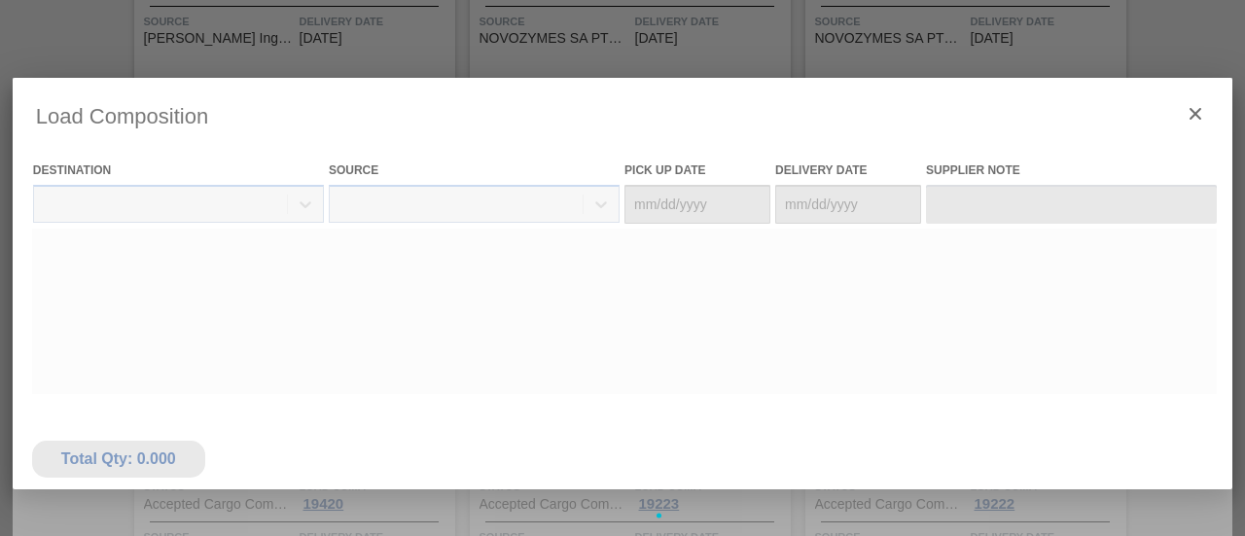
type Date "[DATE]"
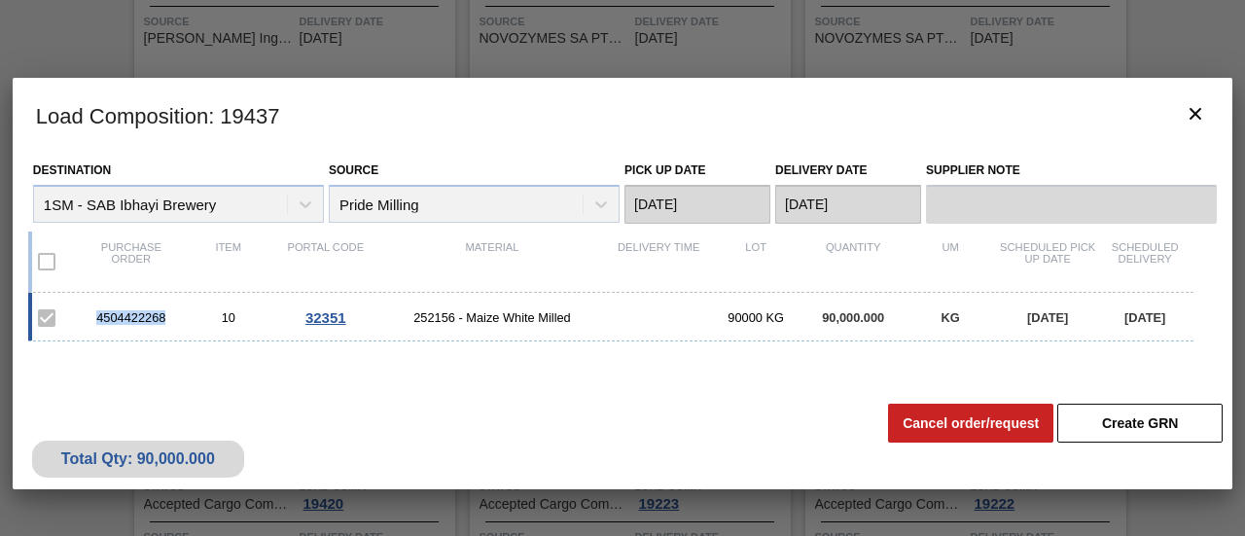
drag, startPoint x: 165, startPoint y: 320, endPoint x: 96, endPoint y: 320, distance: 69.1
click at [96, 320] on div "4504422268" at bounding box center [131, 317] width 97 height 15
copy div "4504422268"
